Goal: Task Accomplishment & Management: Manage account settings

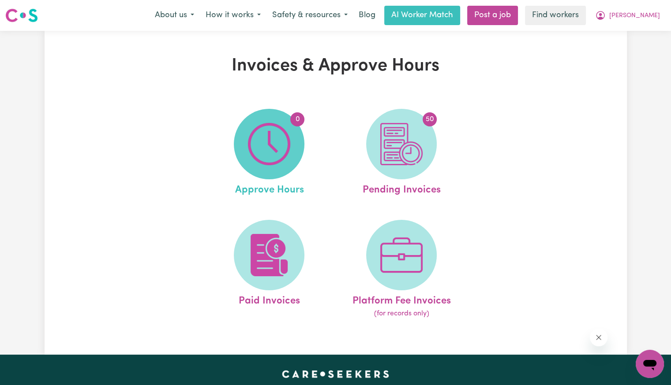
click at [293, 132] on span "0" at bounding box center [269, 144] width 71 height 71
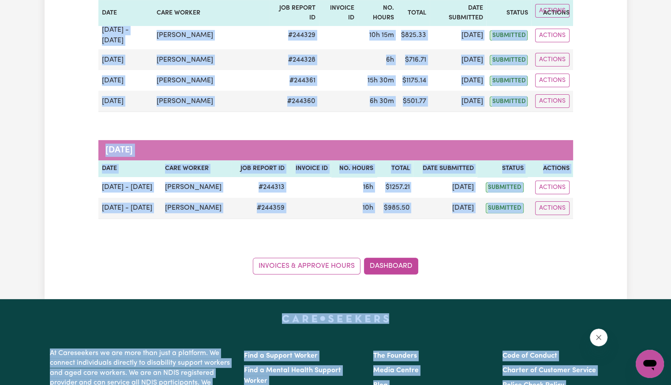
scroll to position [254, 0]
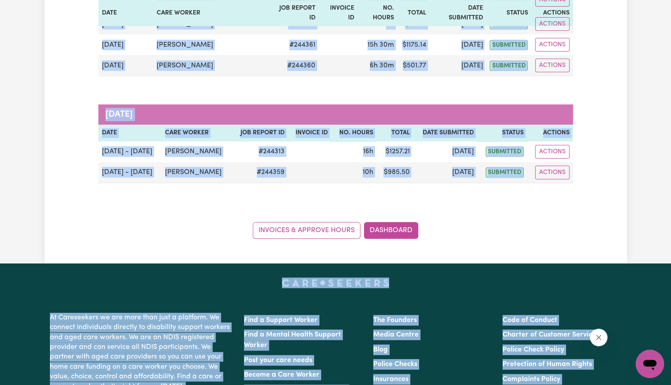
drag, startPoint x: 103, startPoint y: 142, endPoint x: 606, endPoint y: 384, distance: 557.9
click at [606, 384] on div "Menu About us How it works Safety & resources Blog AI Worker Match Post a job F…" at bounding box center [335, 182] width 671 height 864
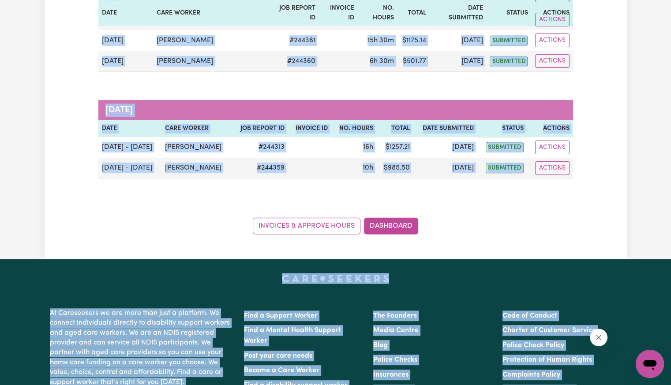
copy div "[DATE] [PERSON_NAME] [PERSON_NAME] # 244337 7h $ 460.74 [DATE] submitted Action…"
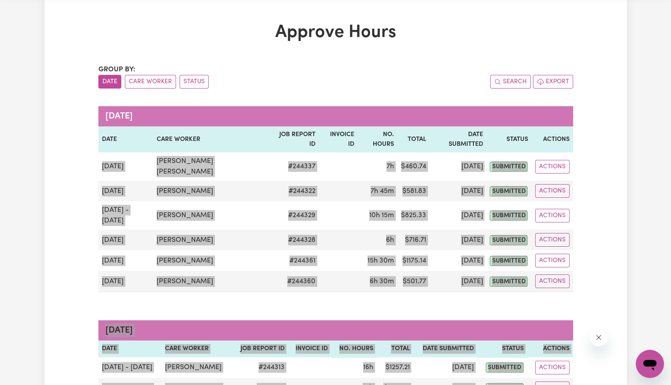
scroll to position [0, 0]
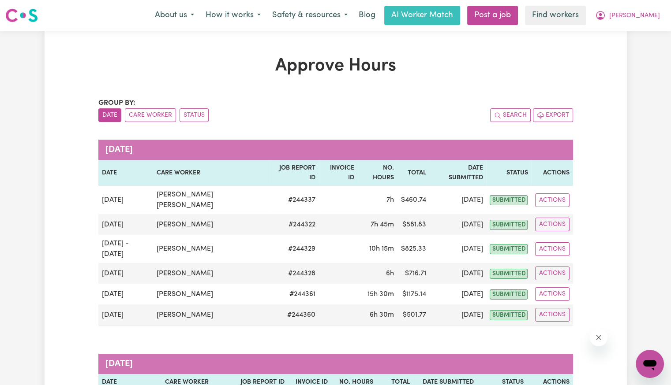
click at [642, 26] on nav "Menu About us How it works Safety & resources Blog AI Worker Match Post a job F…" at bounding box center [335, 15] width 671 height 31
click at [645, 23] on button "[PERSON_NAME]" at bounding box center [627, 15] width 76 height 19
drag, startPoint x: 645, startPoint y: 23, endPoint x: 637, endPoint y: 38, distance: 16.8
click at [637, 38] on link "My Dashboard" at bounding box center [630, 34] width 70 height 17
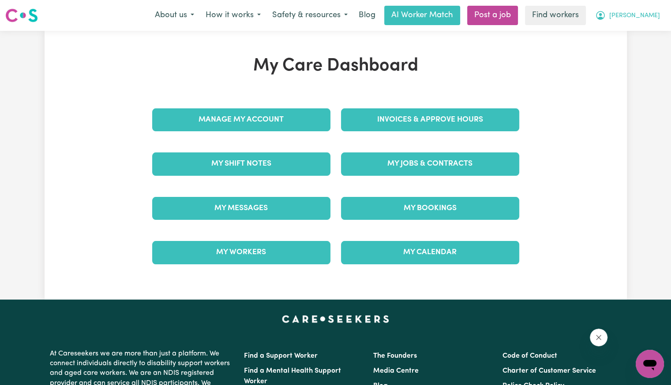
click at [647, 21] on button "[PERSON_NAME]" at bounding box center [627, 15] width 76 height 19
click at [613, 51] on link "Logout" at bounding box center [630, 50] width 70 height 17
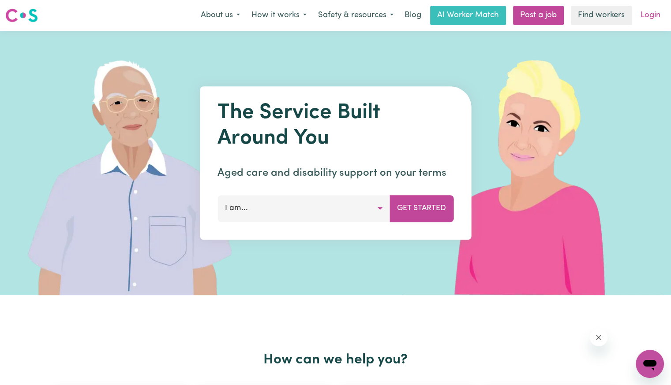
click at [658, 15] on link "Login" at bounding box center [650, 15] width 30 height 19
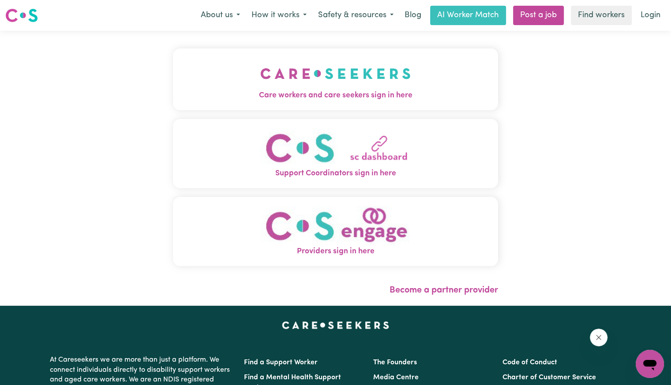
click at [316, 76] on img "Care workers and care seekers sign in here" at bounding box center [335, 73] width 150 height 33
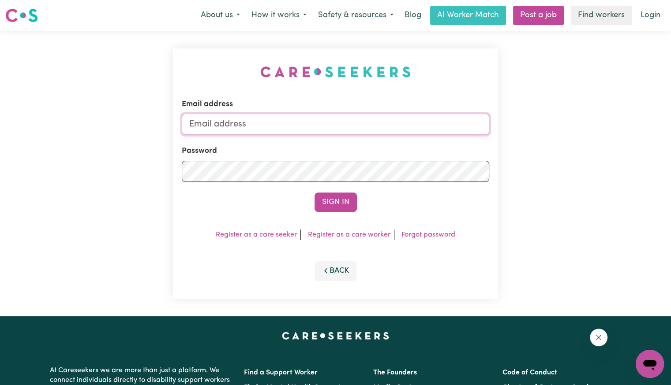
click at [373, 132] on input "Email address" at bounding box center [335, 124] width 307 height 21
type input "[PERSON_NAME][EMAIL_ADDRESS][DOMAIN_NAME]"
click at [314, 193] on button "Sign In" at bounding box center [335, 202] width 42 height 19
